Goal: Information Seeking & Learning: Learn about a topic

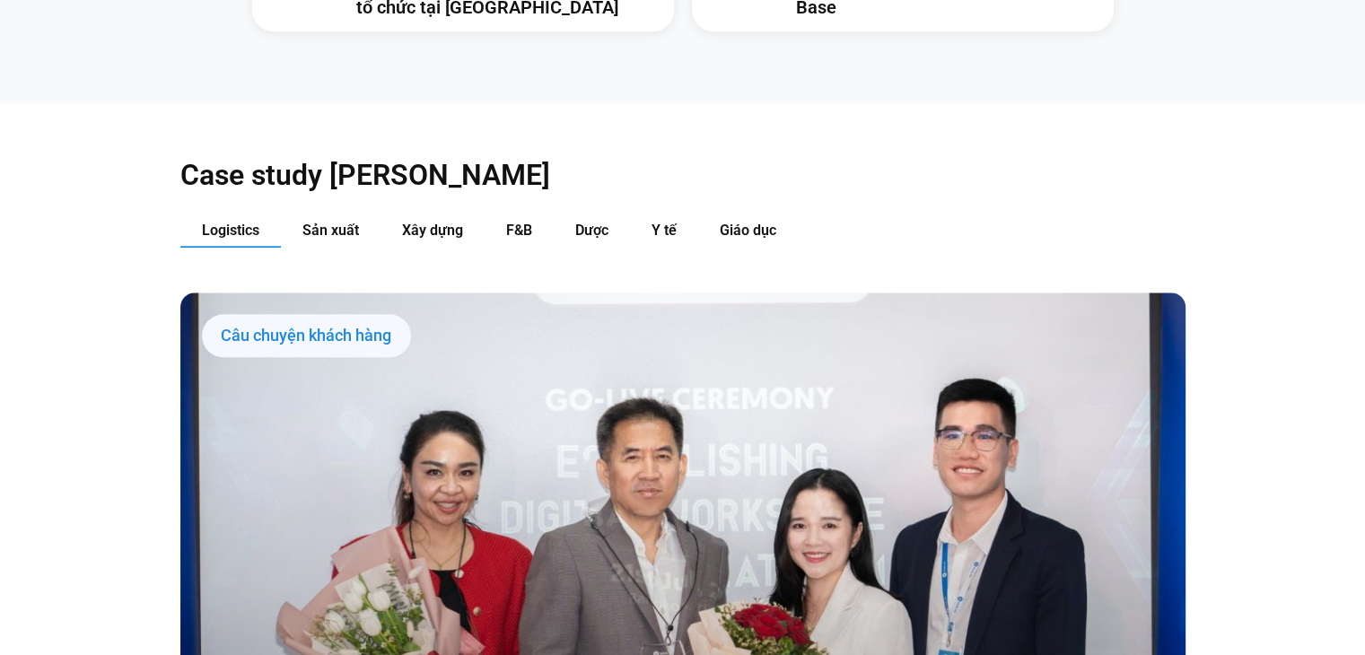
scroll to position [1823, 0]
click at [564, 215] on button "Dược" at bounding box center [592, 231] width 76 height 33
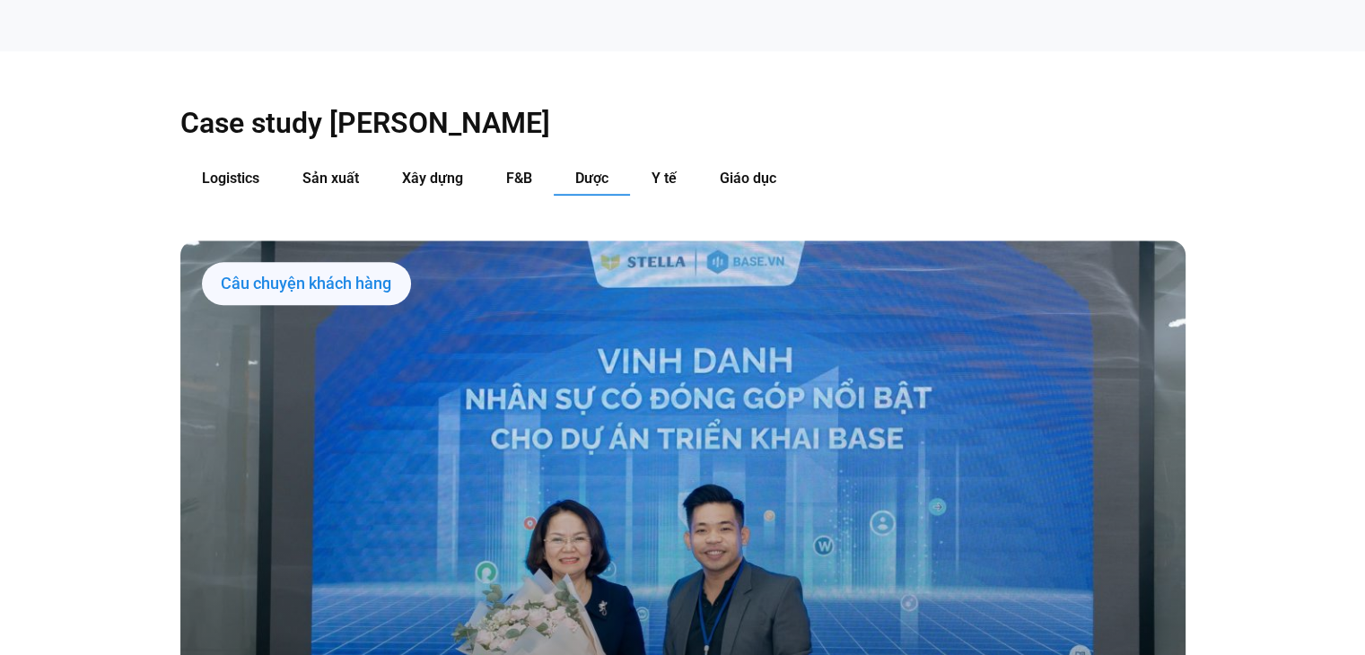
scroll to position [1877, 0]
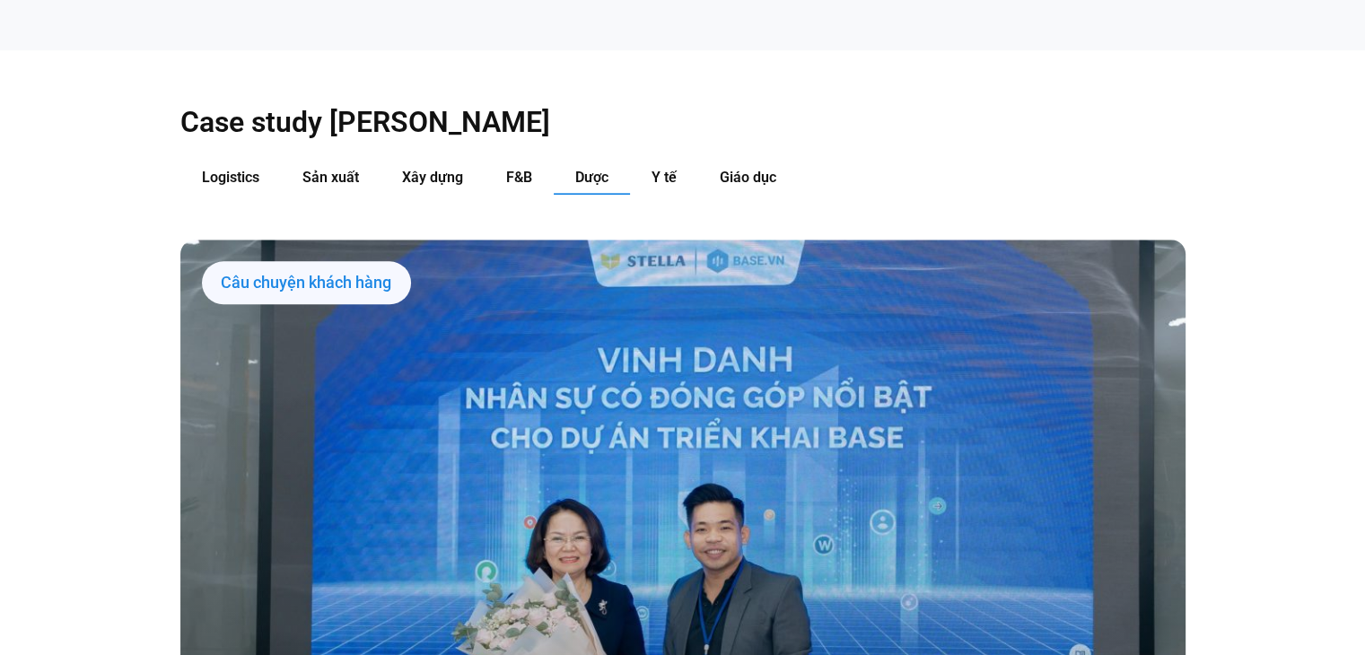
click at [352, 261] on div "Câu chuyện khách hàng" at bounding box center [306, 282] width 209 height 43
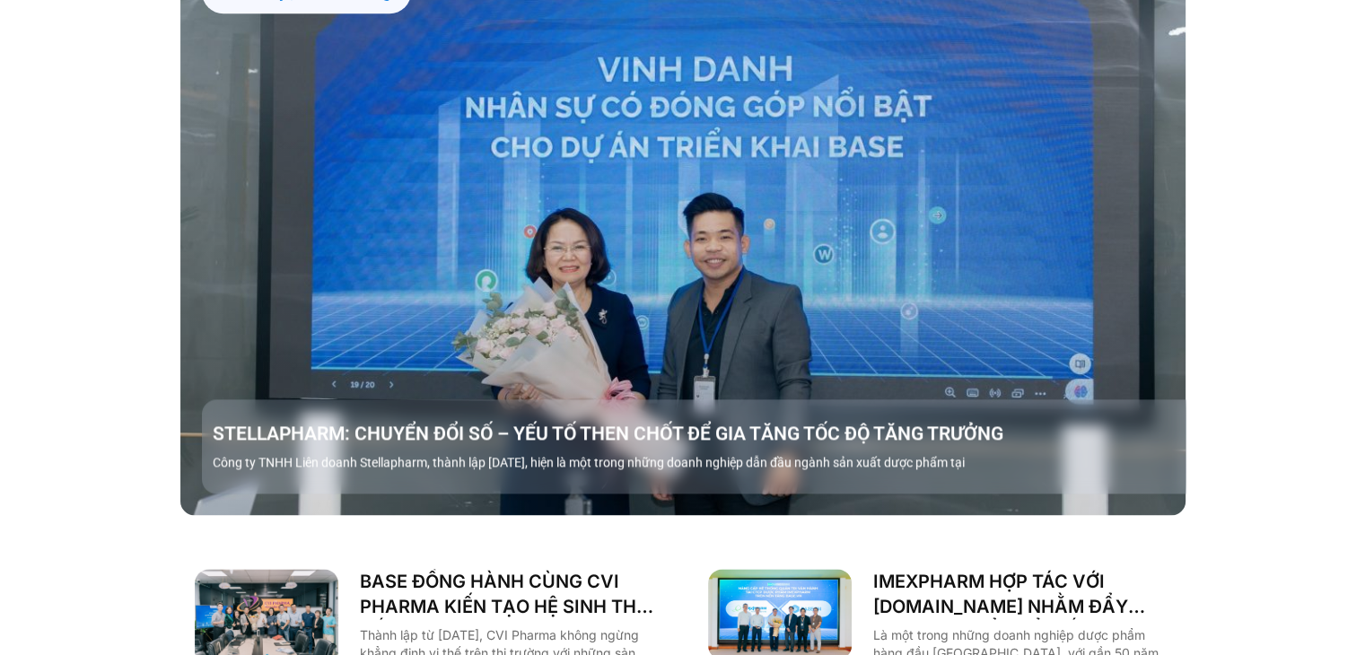
scroll to position [2238, 0]
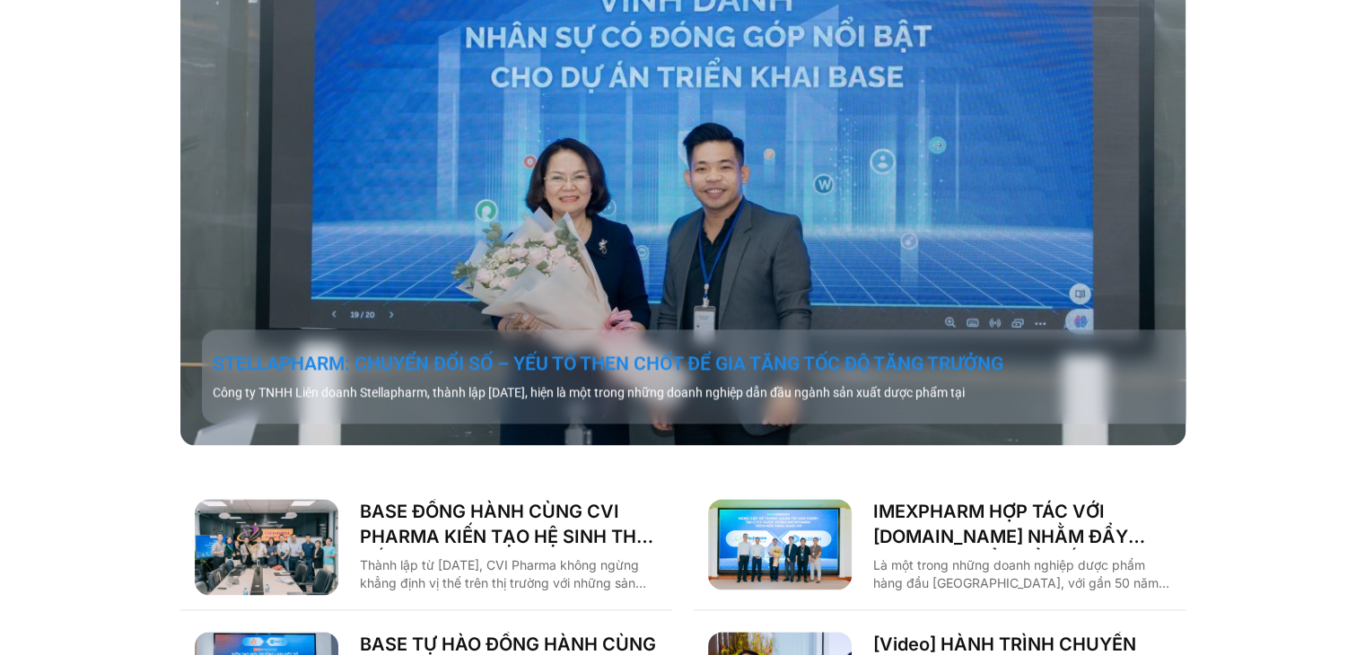
click at [388, 351] on link "STELLAPHARM: CHUYỂN ĐỔI SỐ – YẾU TỐ THEN CHỐT ĐỂ GIA TĂNG TỐC ĐỘ TĂNG TRƯỞNG" at bounding box center [704, 363] width 983 height 25
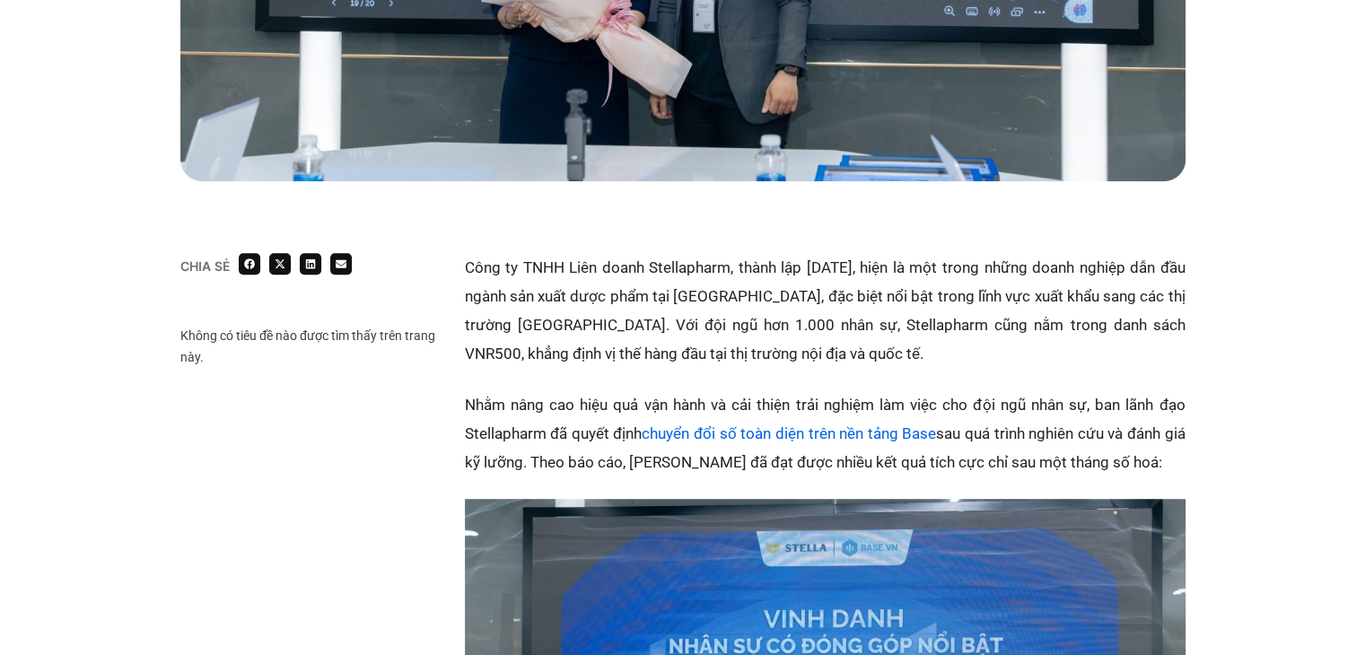
scroll to position [878, 0]
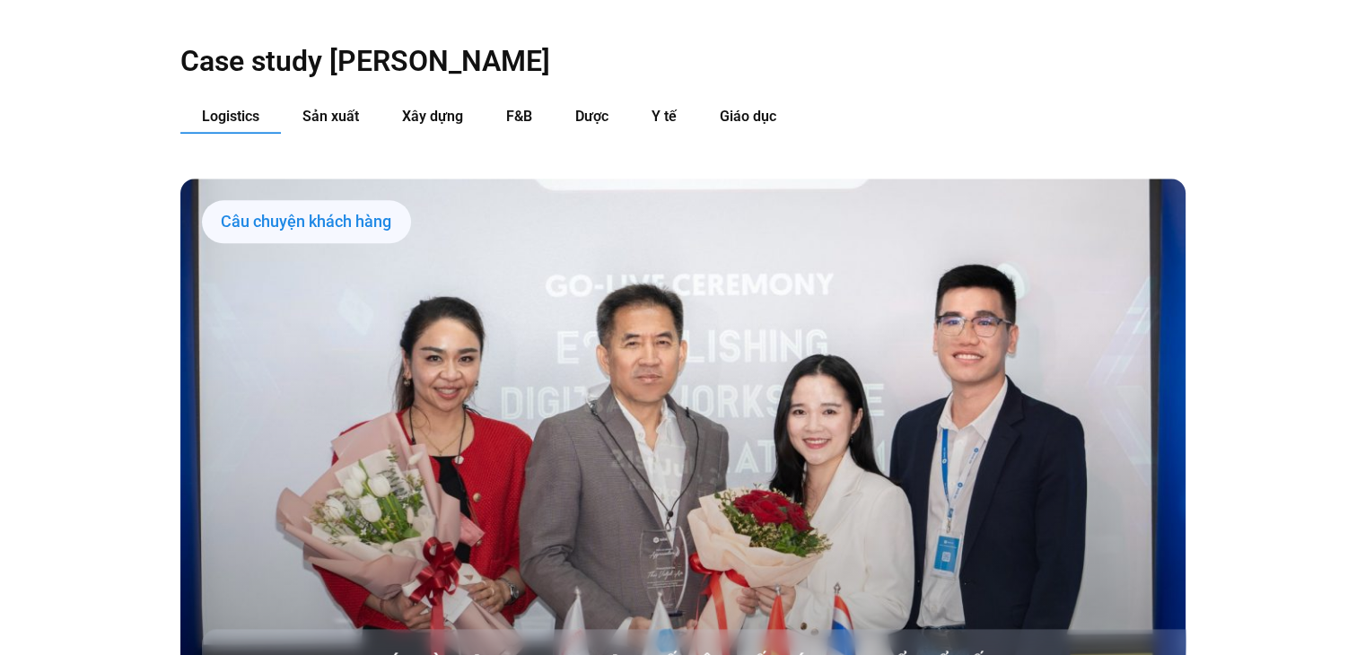
scroll to position [1930, 0]
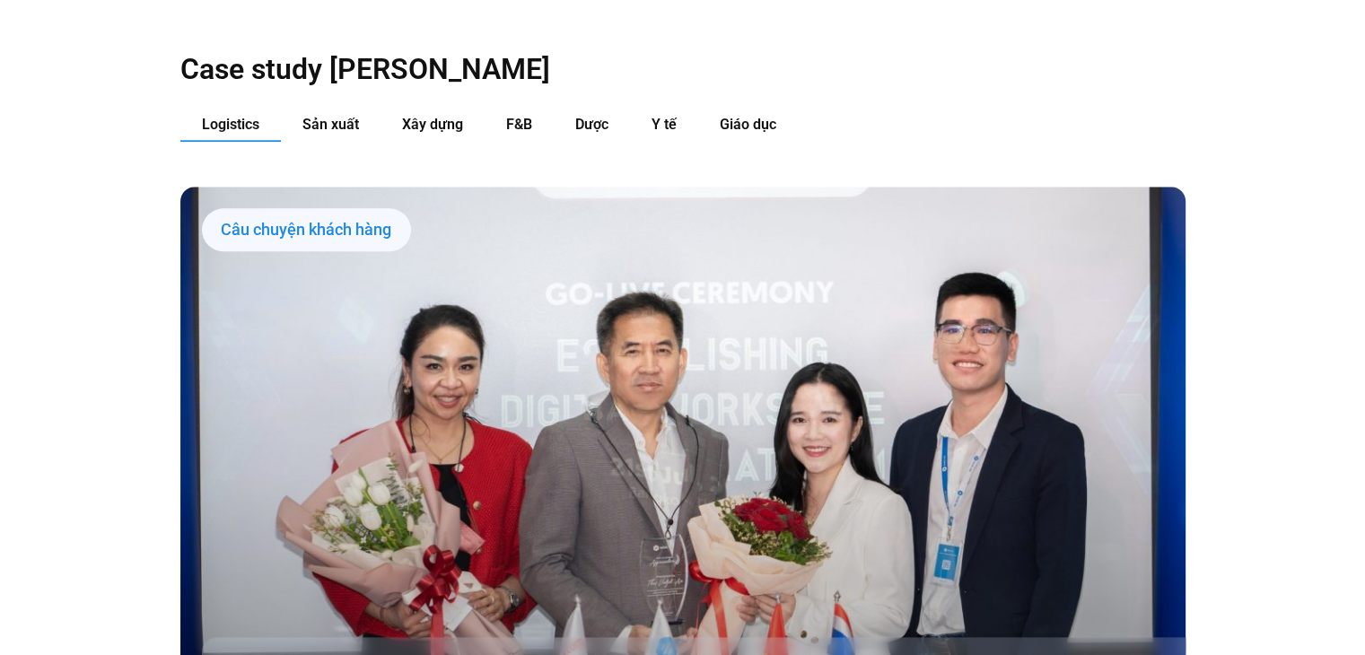
click at [599, 74] on div "Case study theo Ngành Logistics Sản xuất Xây dựng F&B Dược Y tế Giáo dục Câu ch…" at bounding box center [682, 550] width 1005 height 1106
click at [599, 116] on span "Dược" at bounding box center [591, 124] width 33 height 17
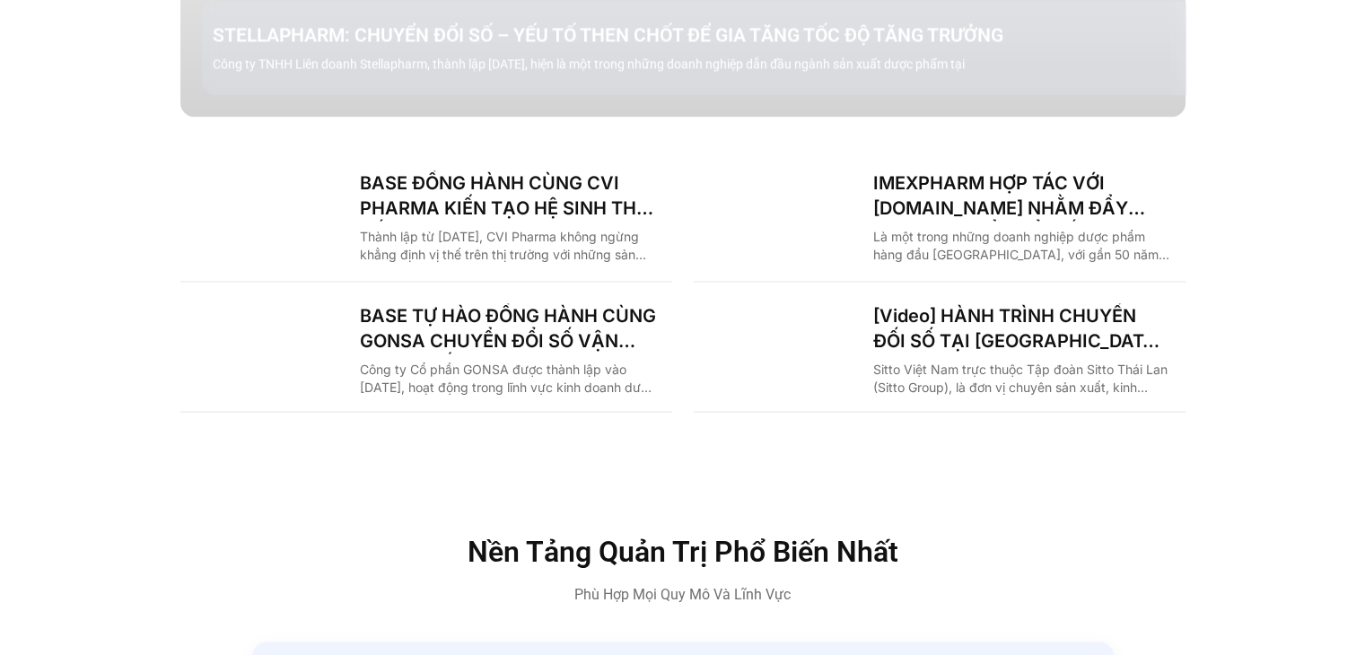
scroll to position [2567, 0]
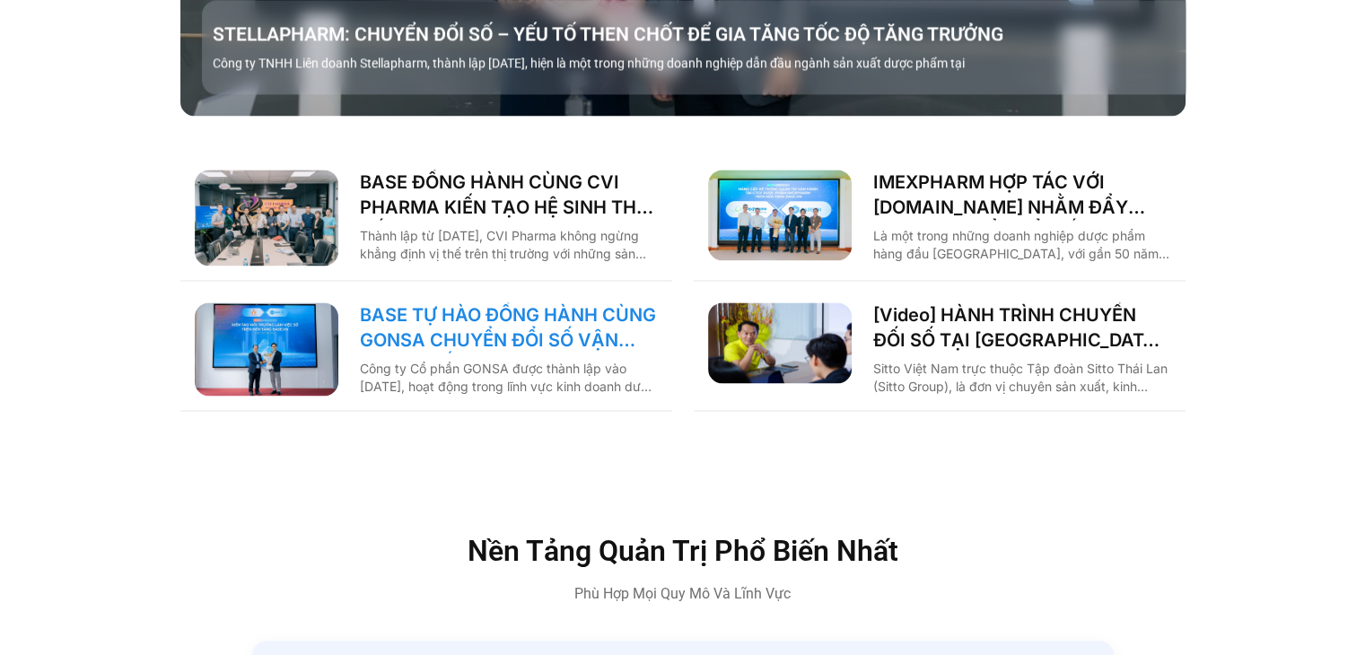
click at [535, 306] on link "BASE TỰ HÀO ĐỒNG HÀNH CÙNG GONSA CHUYỂN ĐỔI SỐ VẬN HÀNH, KIẾN TẠO MÔI TRƯỜNG HẠ…" at bounding box center [509, 327] width 298 height 50
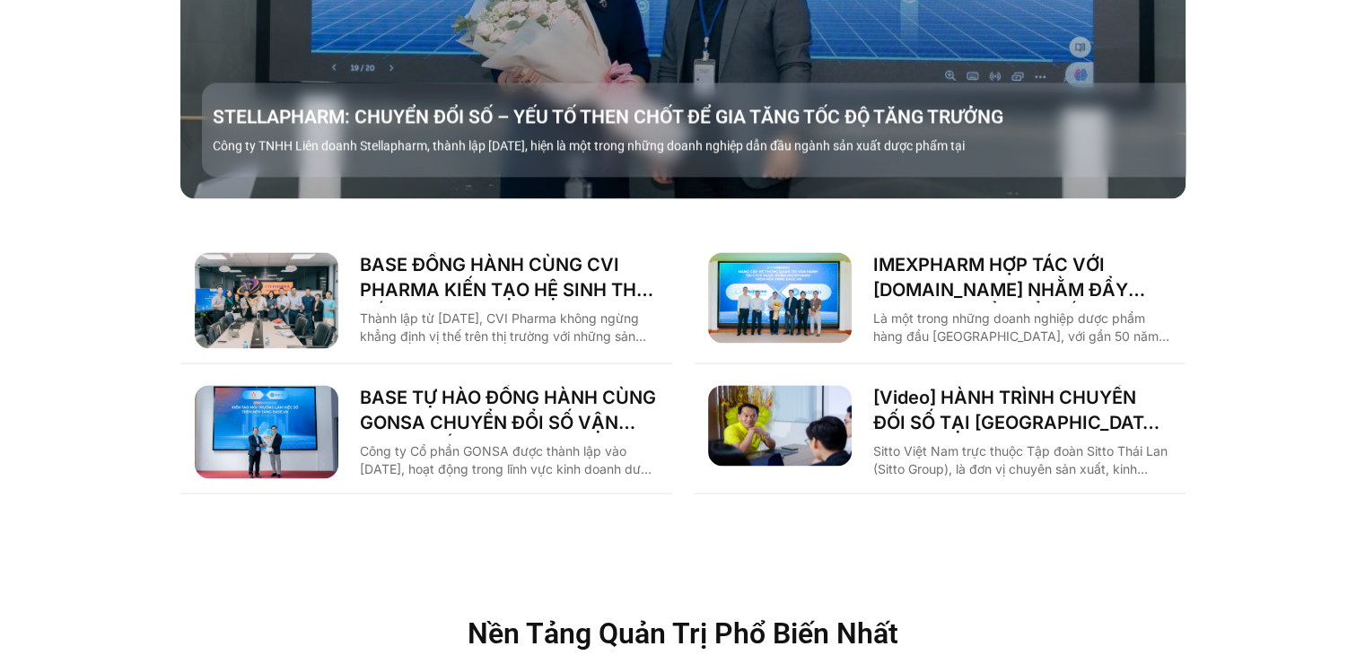
scroll to position [2484, 0]
click at [801, 259] on img "Các tab. Mở mục bằng phím Enter hoặc Space, đóng bằng phím Esc và di chuyển bằn…" at bounding box center [780, 298] width 144 height 91
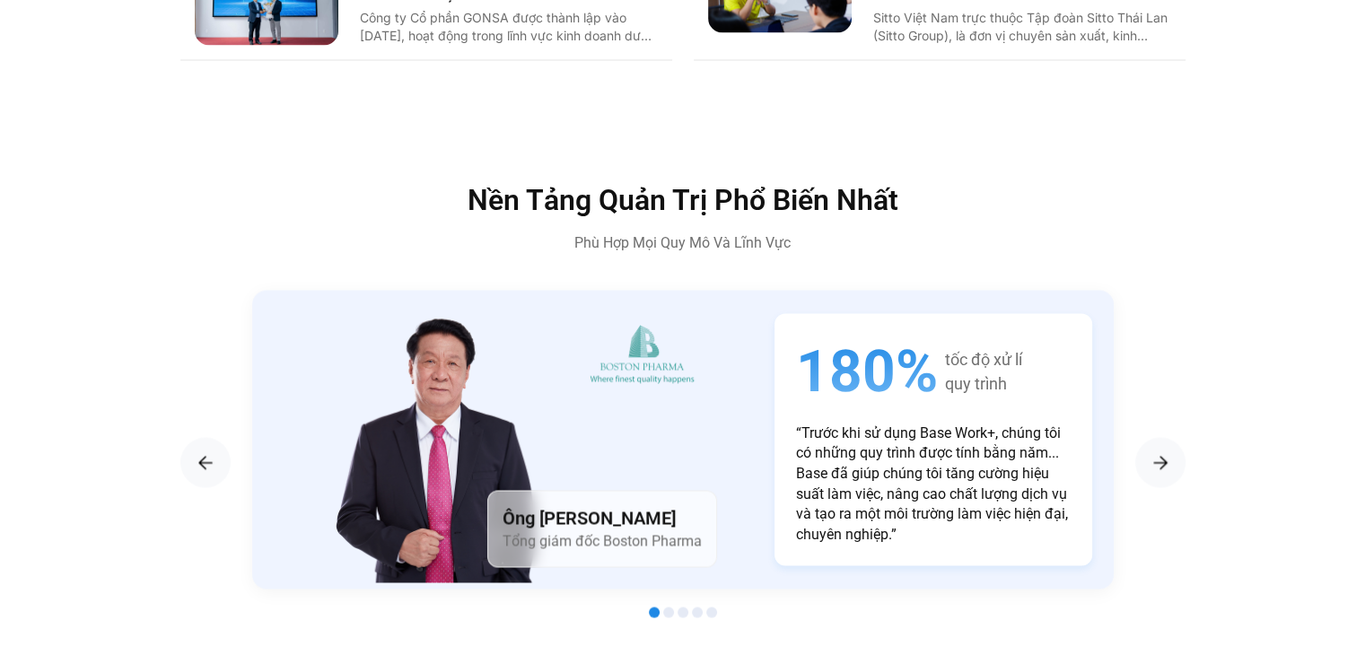
scroll to position [2918, 0]
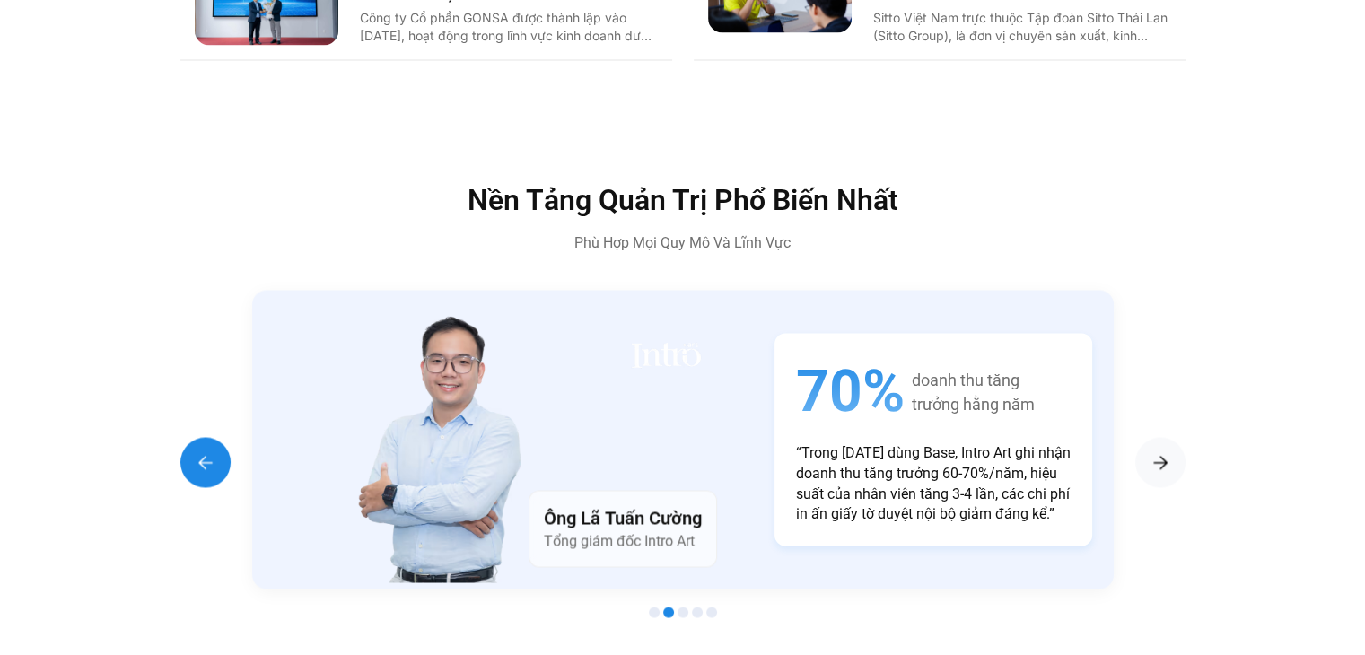
click at [208, 446] on div "Previous slide" at bounding box center [205, 462] width 50 height 50
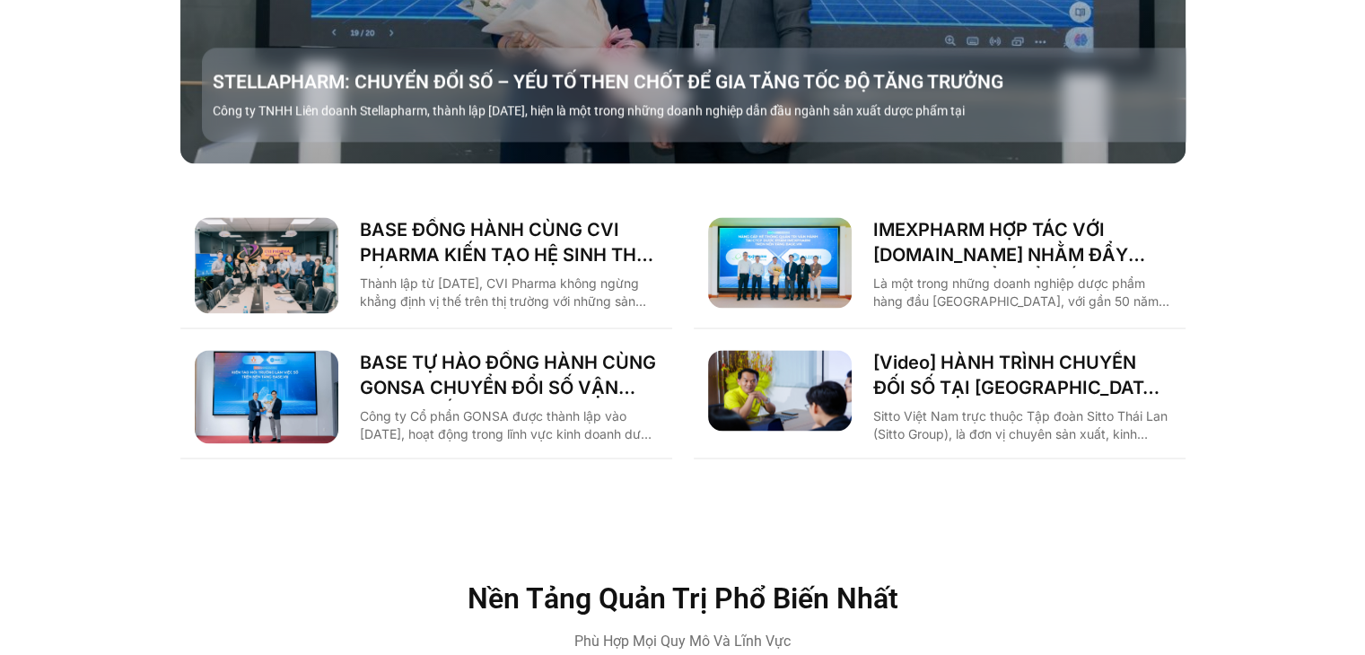
scroll to position [2520, 0]
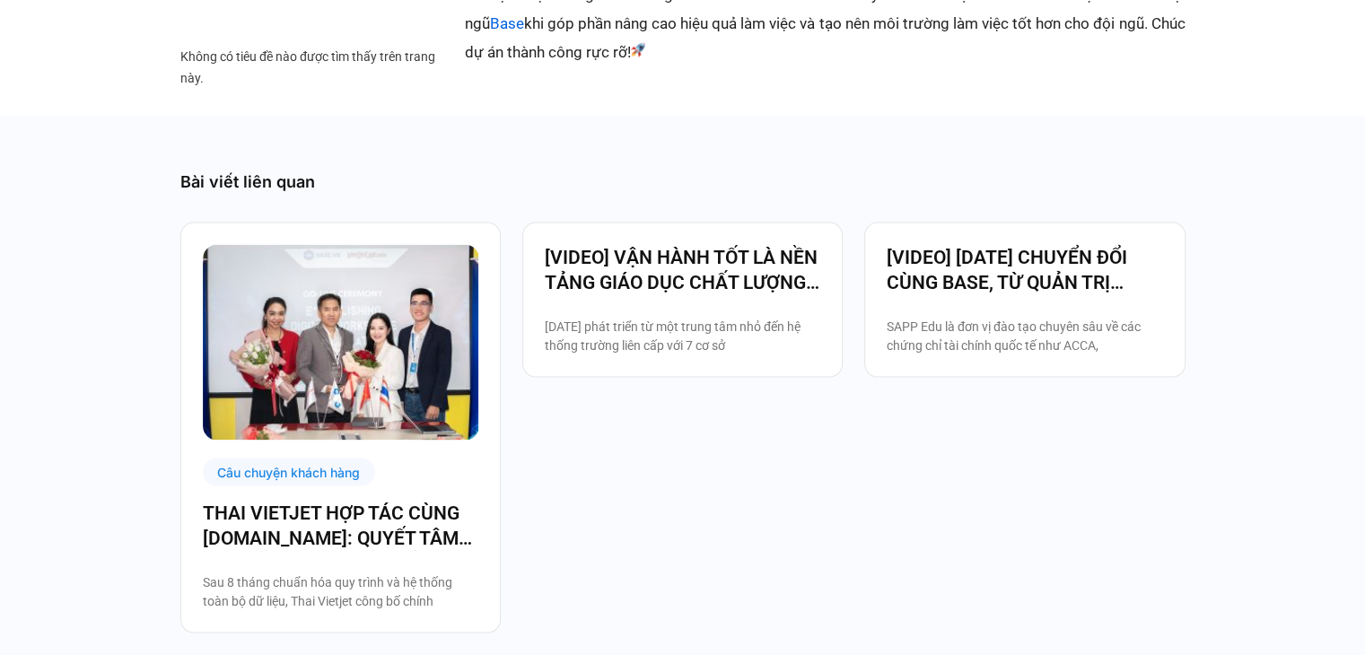
scroll to position [3550, 0]
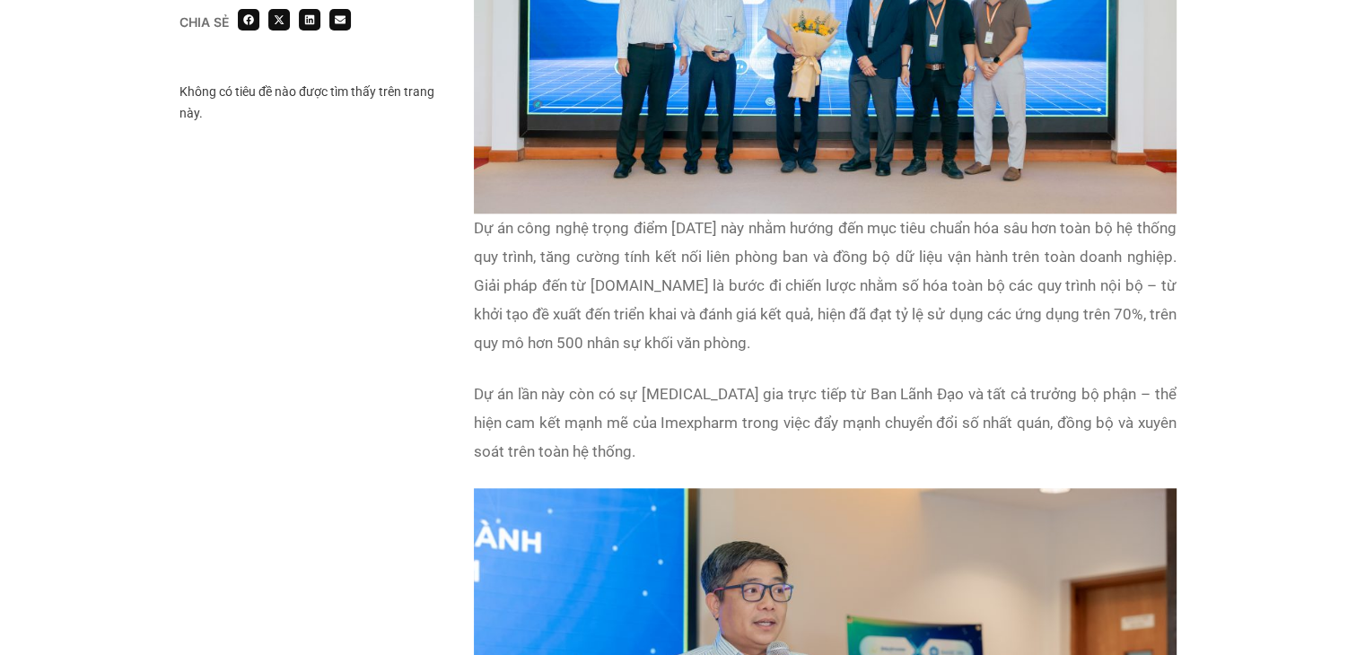
scroll to position [1818, 0]
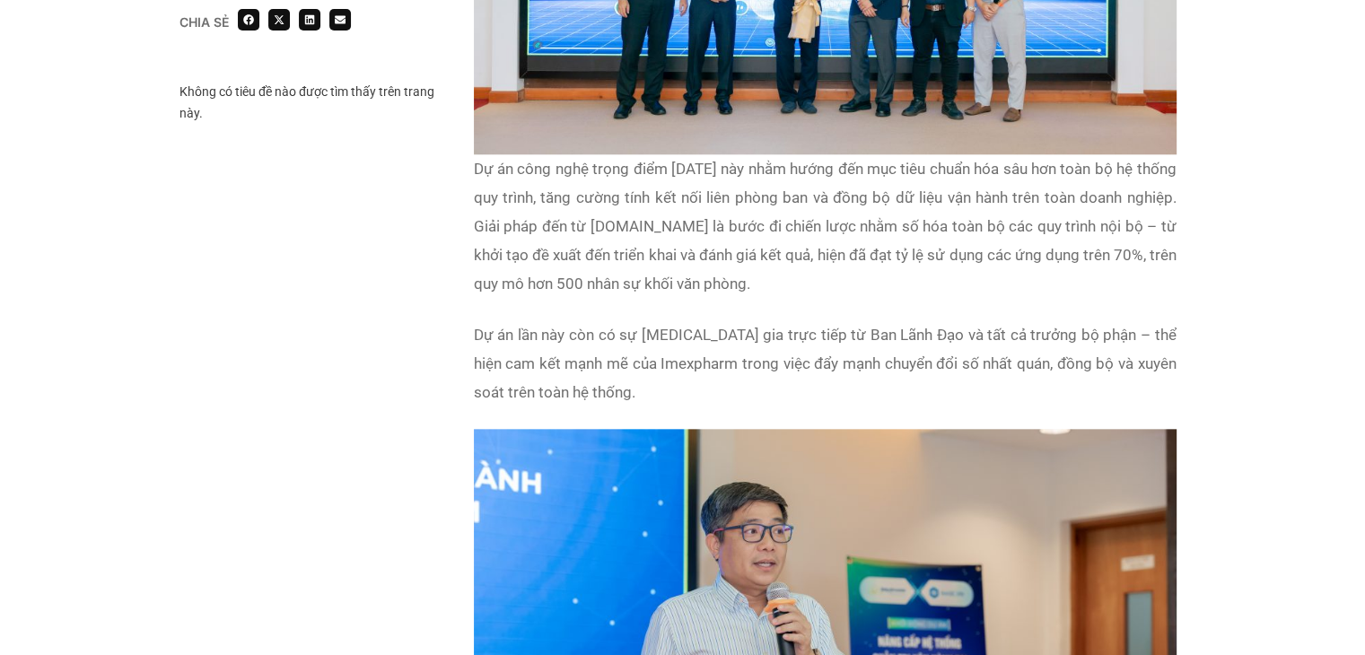
click at [570, 320] on p "Dự án lần này còn có sự [MEDICAL_DATA] gia trực tiếp từ Ban Lãnh Đạo và tất cả …" at bounding box center [825, 363] width 703 height 86
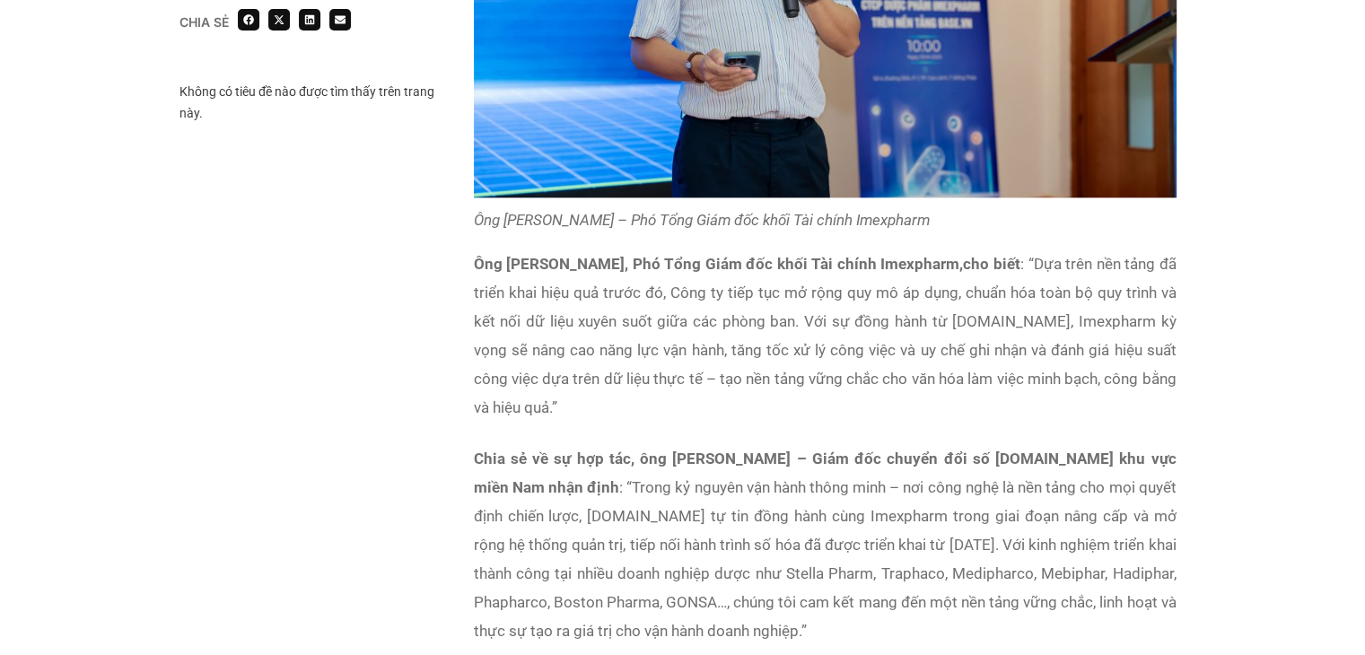
scroll to position [2522, 0]
